Goal: Task Accomplishment & Management: Complete application form

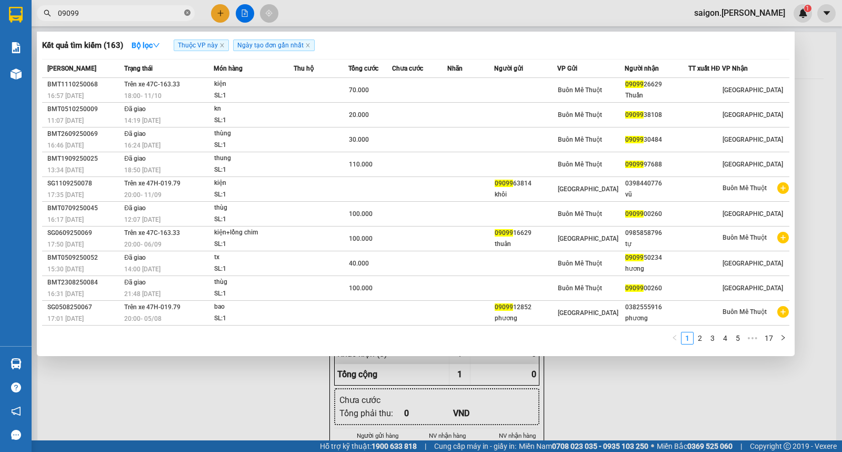
click at [188, 17] on span at bounding box center [187, 13] width 6 height 10
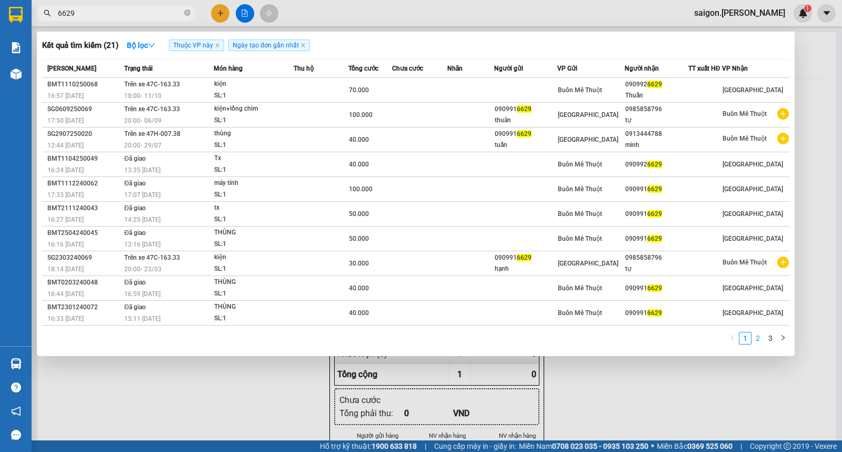
click at [759, 341] on link "2" at bounding box center [758, 338] width 12 height 12
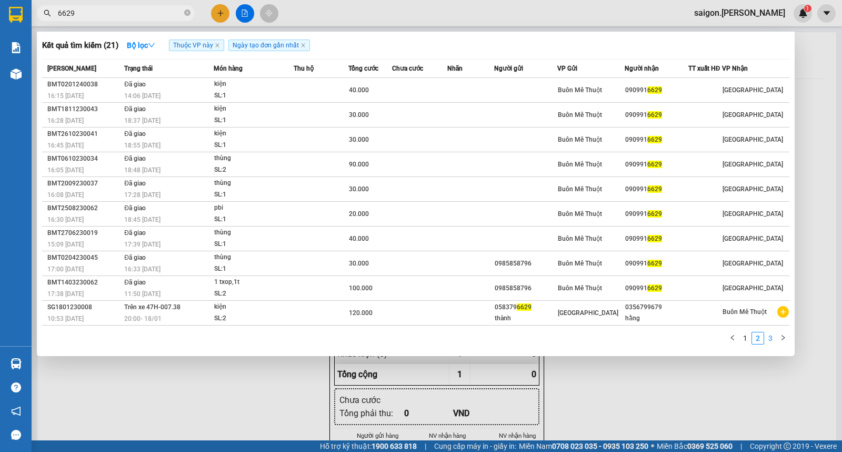
click at [775, 343] on link "3" at bounding box center [771, 338] width 12 height 12
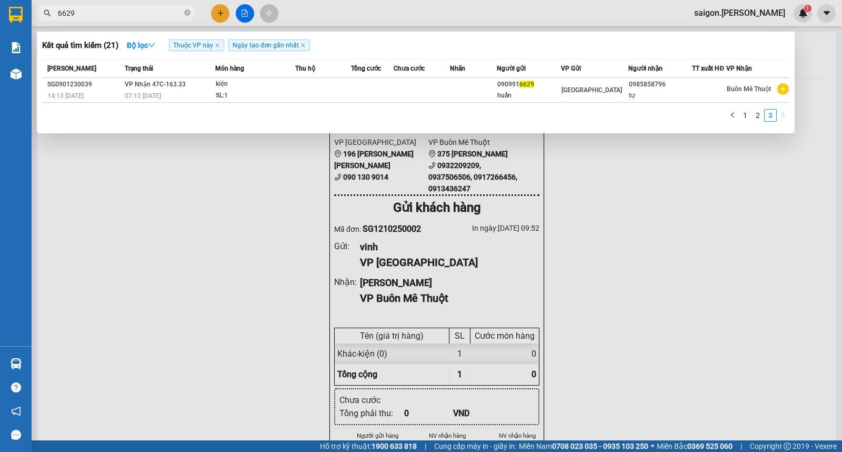
click at [57, 13] on span "6629" at bounding box center [116, 13] width 158 height 16
click at [59, 13] on input "6629" at bounding box center [120, 13] width 124 height 12
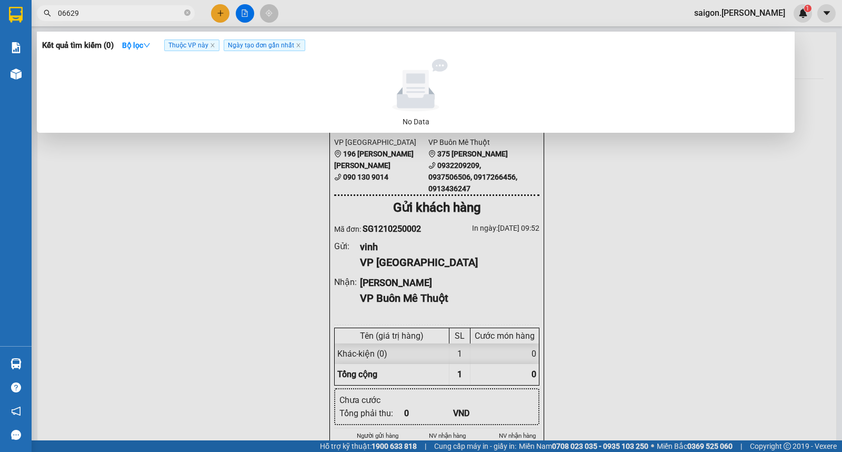
type input "06629"
drag, startPoint x: 69, startPoint y: 8, endPoint x: 220, endPoint y: 7, distance: 150.6
click at [220, 7] on div at bounding box center [421, 226] width 842 height 452
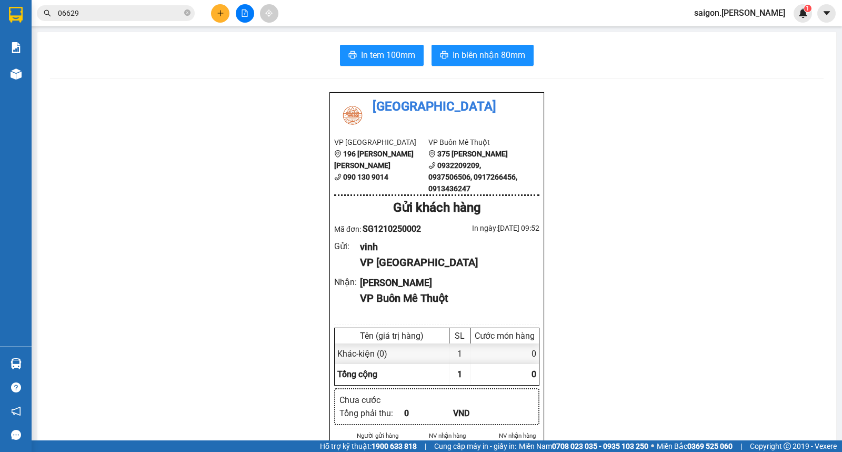
click at [220, 7] on button at bounding box center [220, 13] width 18 height 18
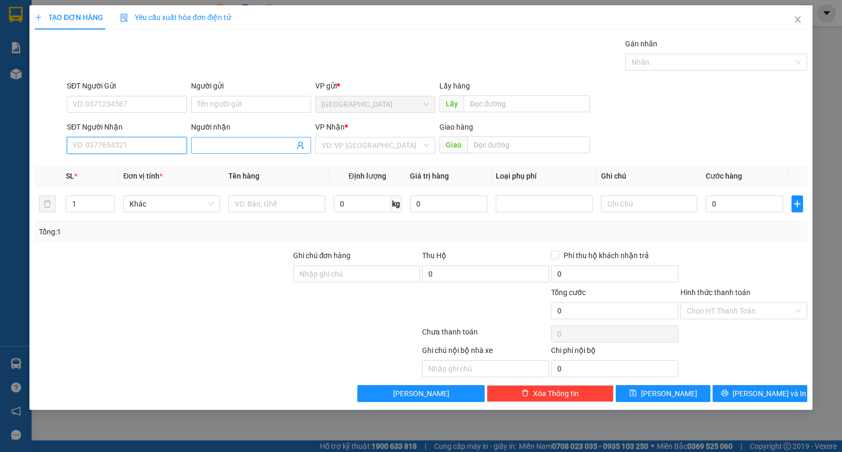
drag, startPoint x: 174, startPoint y: 152, endPoint x: 222, endPoint y: 146, distance: 48.7
click at [183, 153] on input "SĐT Người Nhận" at bounding box center [127, 145] width 120 height 17
click at [222, 146] on input "Người nhận" at bounding box center [245, 146] width 97 height 12
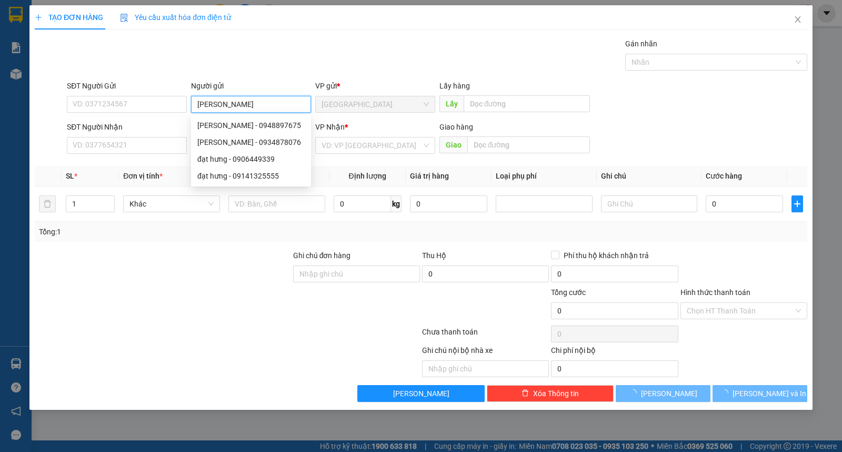
type input "[PERSON_NAME]"
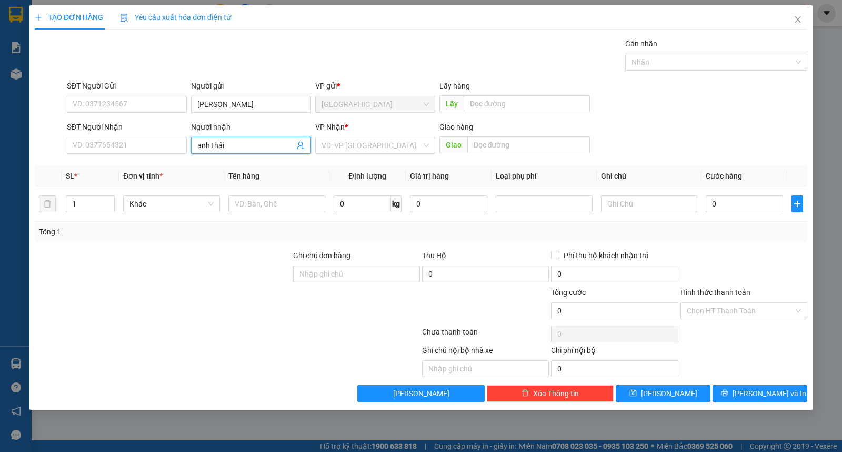
type input "anh thái"
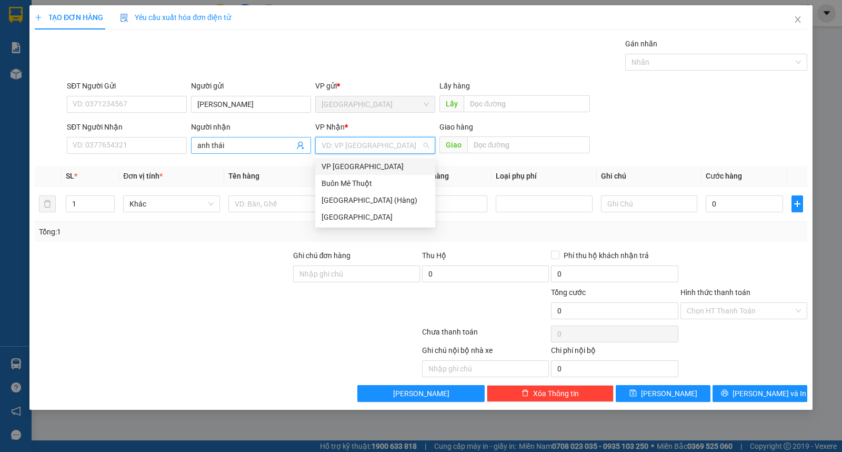
type input "ư"
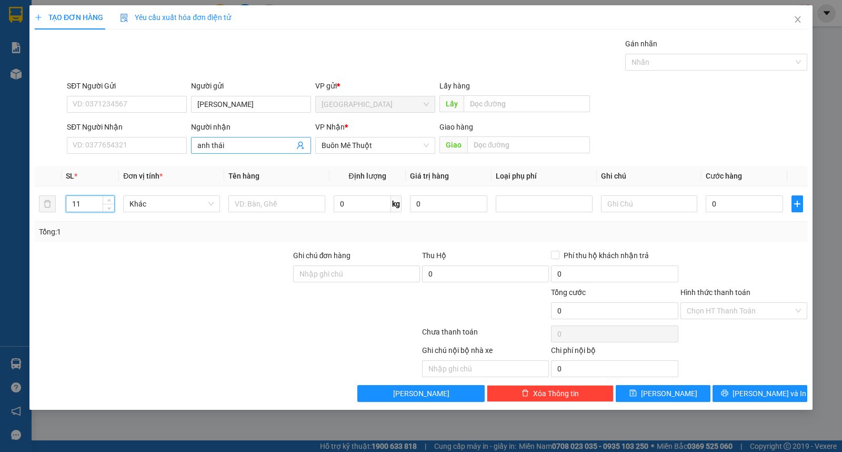
type input "11"
type input "sô"
click at [759, 402] on div "TẠO ĐƠN HÀNG Yêu cầu xuất [PERSON_NAME] điện tử Transit Pickup Surcharge Ids Tr…" at bounding box center [420, 207] width 783 height 404
click at [759, 393] on span "[PERSON_NAME] và In" at bounding box center [770, 394] width 74 height 12
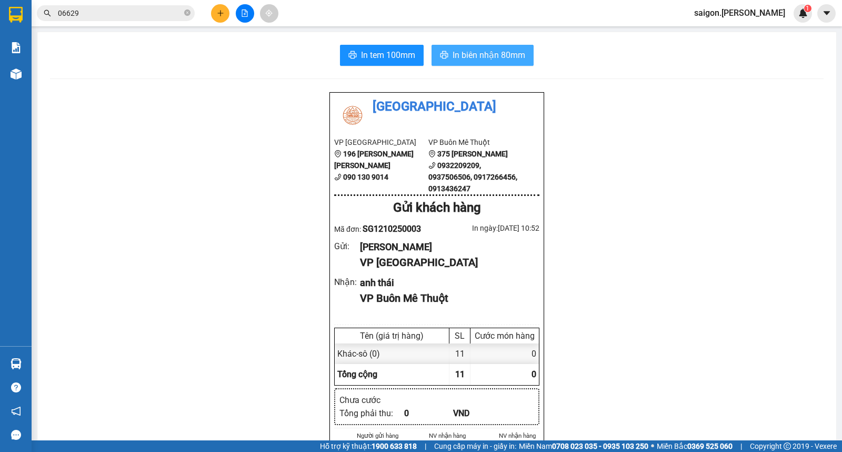
drag, startPoint x: 473, startPoint y: 37, endPoint x: 483, endPoint y: 56, distance: 21.9
click at [481, 56] on span "In biên nhận 80mm" at bounding box center [489, 54] width 73 height 13
click at [483, 56] on span "In biên nhận 80mm" at bounding box center [489, 54] width 73 height 13
click at [217, 15] on icon "plus" at bounding box center [220, 12] width 7 height 7
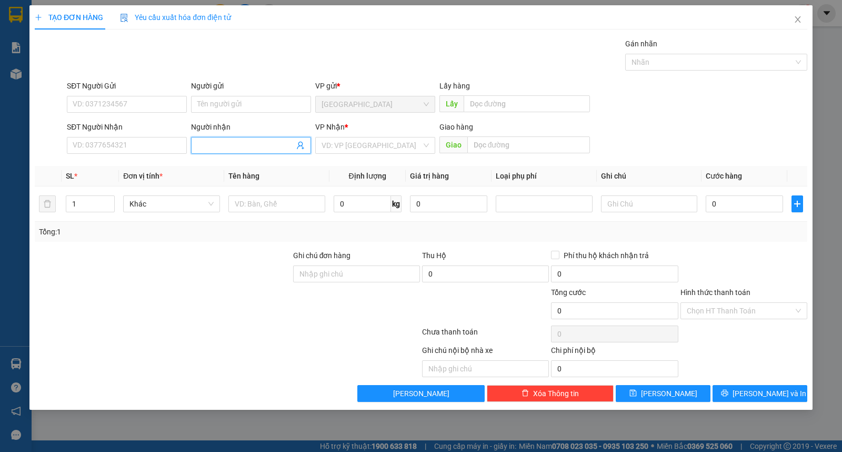
click at [207, 146] on input "Người nhận" at bounding box center [245, 146] width 97 height 12
type input "thiện"
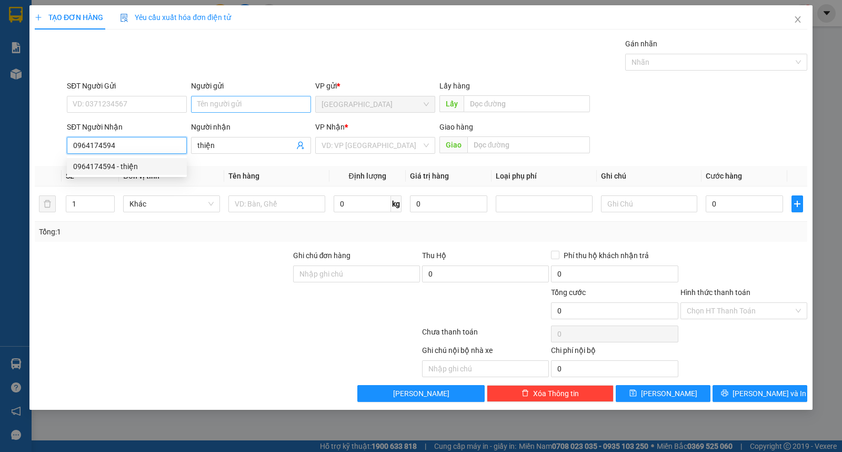
type input "0964174594"
click at [228, 102] on input "Người gửi" at bounding box center [251, 104] width 120 height 17
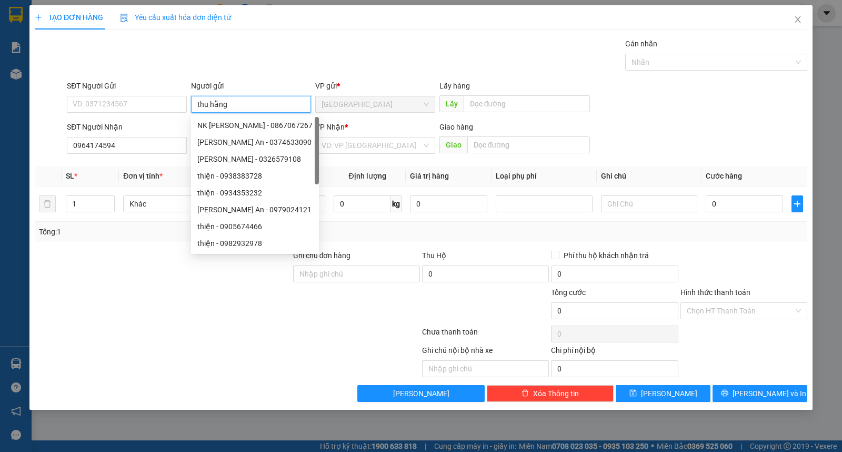
type input "thu hằng"
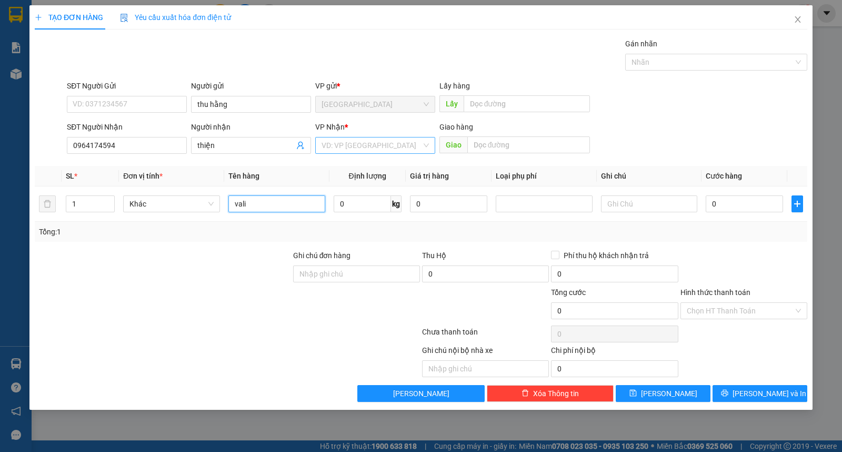
type input "vali"
click at [348, 145] on input "search" at bounding box center [372, 145] width 100 height 16
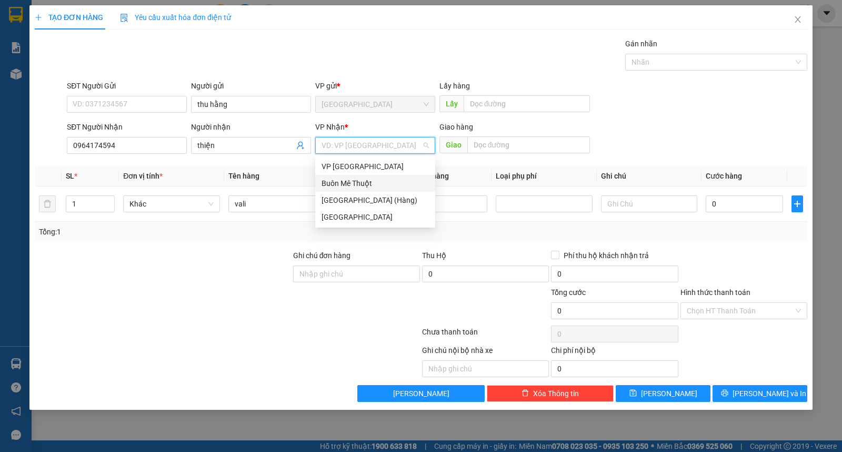
click at [356, 180] on div "Buôn Mê Thuột" at bounding box center [375, 183] width 107 height 12
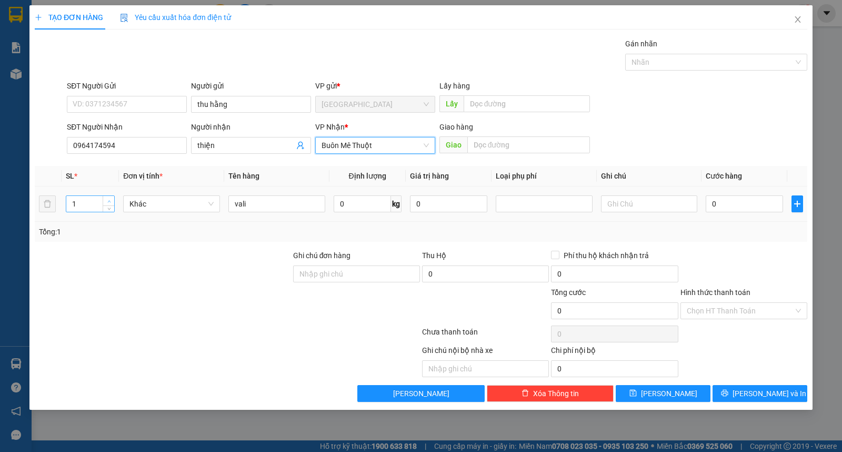
click at [111, 200] on span "up" at bounding box center [109, 201] width 6 height 6
type input "2"
click at [732, 203] on input "0" at bounding box center [744, 203] width 77 height 17
type input "1"
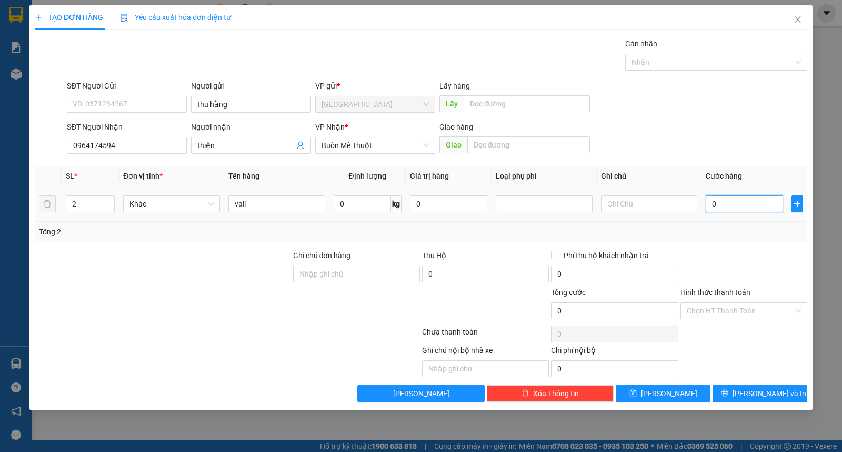
type input "1"
type input "10"
type input "100"
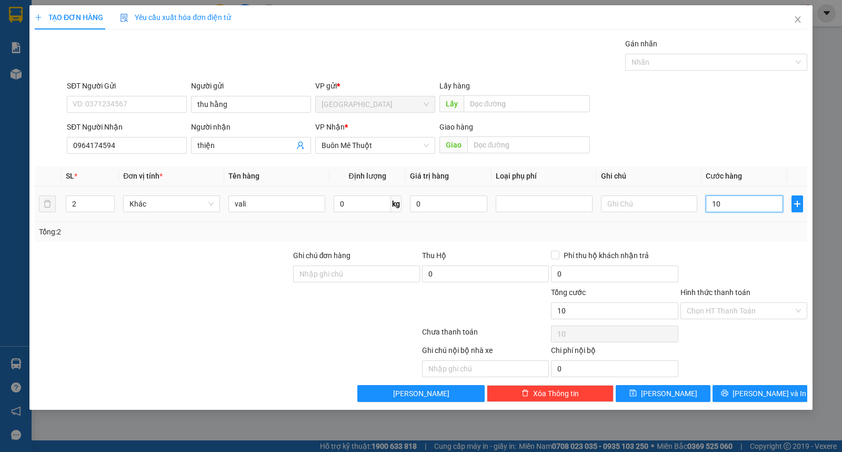
type input "100"
click at [756, 334] on div "Chọn HT Thanh Toán" at bounding box center [744, 333] width 129 height 21
type input "100.000"
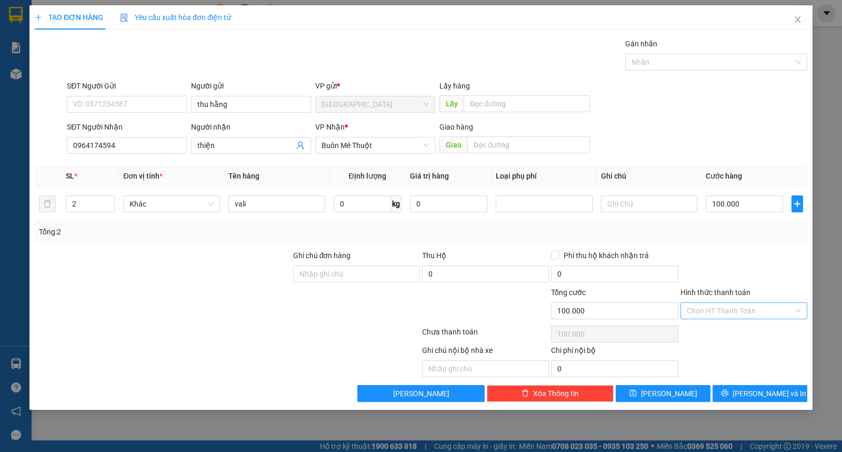
click at [750, 307] on input "Hình thức thanh toán" at bounding box center [740, 311] width 107 height 16
click at [725, 330] on div "Tại văn phòng" at bounding box center [744, 332] width 114 height 12
type input "0"
click at [757, 396] on span "[PERSON_NAME] và In" at bounding box center [770, 394] width 74 height 12
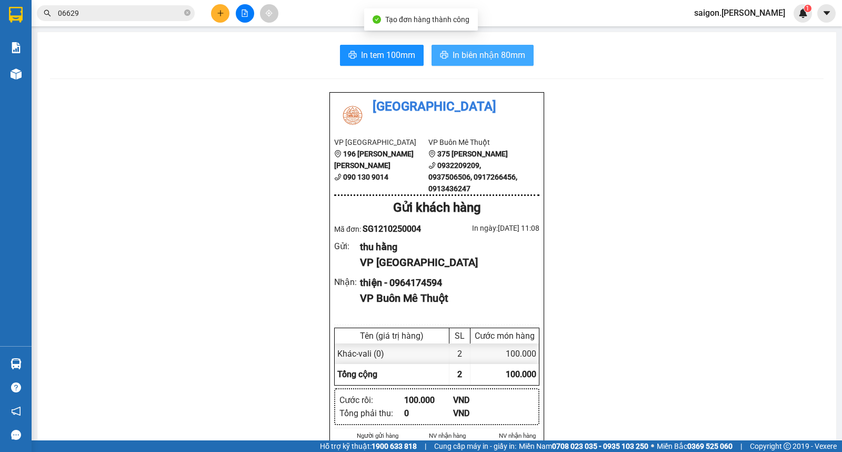
click at [474, 60] on button "In biên nhận 80mm" at bounding box center [483, 55] width 102 height 21
click at [477, 56] on span "In biên nhận 80mm" at bounding box center [489, 54] width 73 height 13
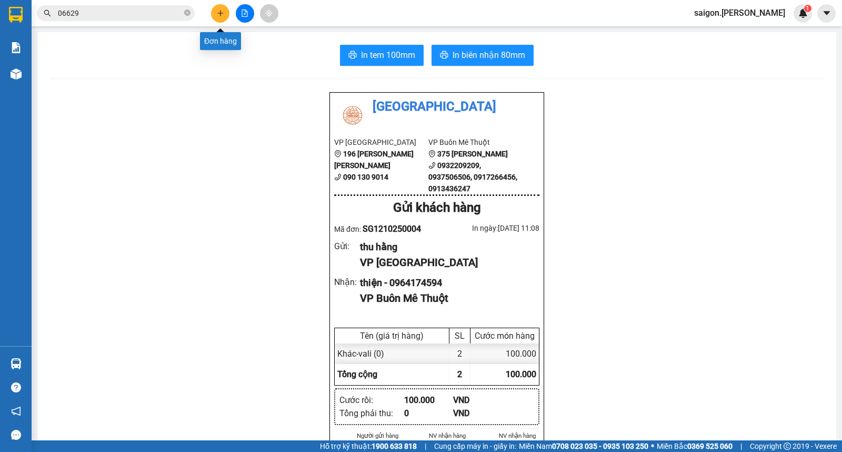
click at [224, 18] on button at bounding box center [220, 13] width 18 height 18
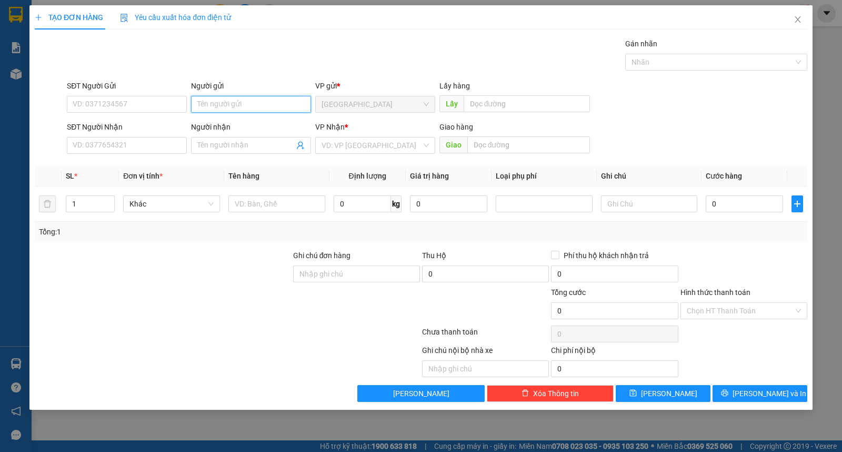
click at [229, 106] on input "Người gửi" at bounding box center [251, 104] width 120 height 17
type input "c"
type input "chi"
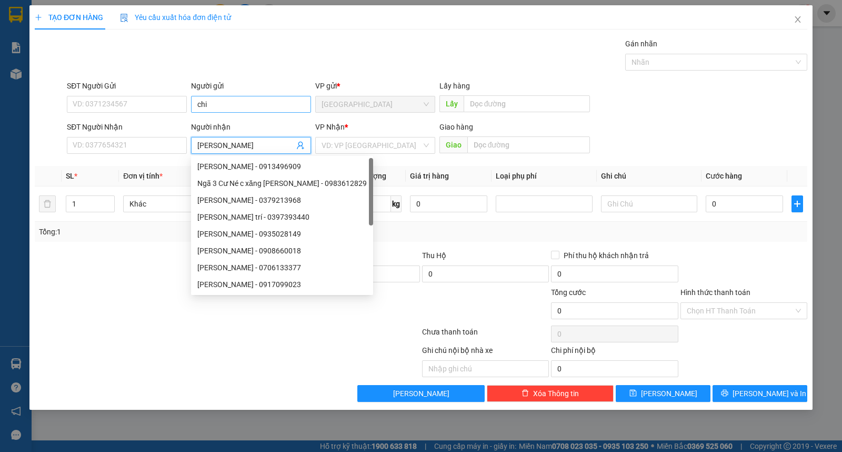
type input "[PERSON_NAME]"
type input "ư"
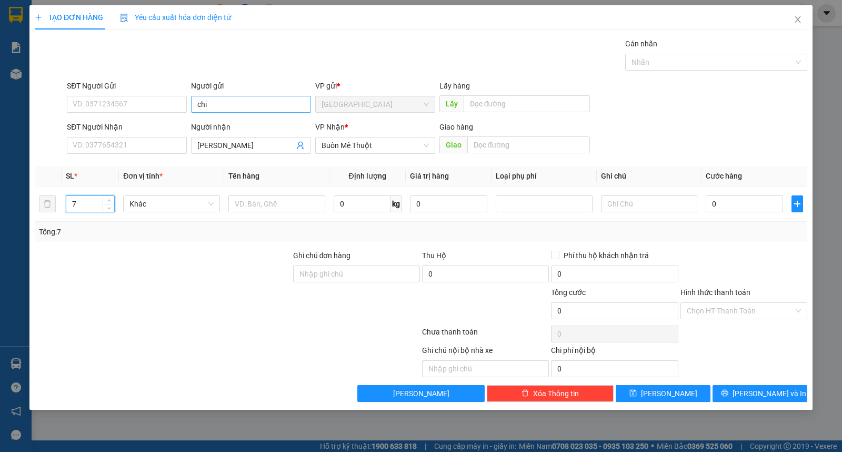
type input "7"
type input "giỏ"
click at [777, 390] on span "[PERSON_NAME] và In" at bounding box center [770, 394] width 74 height 12
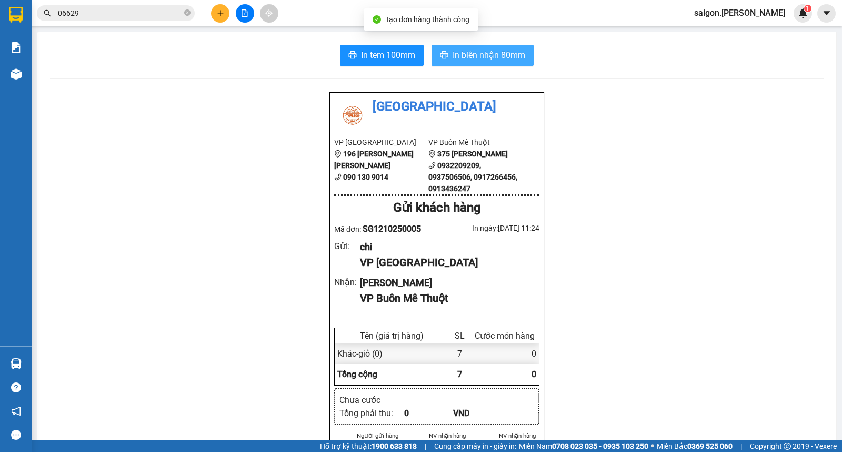
click at [519, 58] on span "In biên nhận 80mm" at bounding box center [489, 54] width 73 height 13
